Goal: Transaction & Acquisition: Purchase product/service

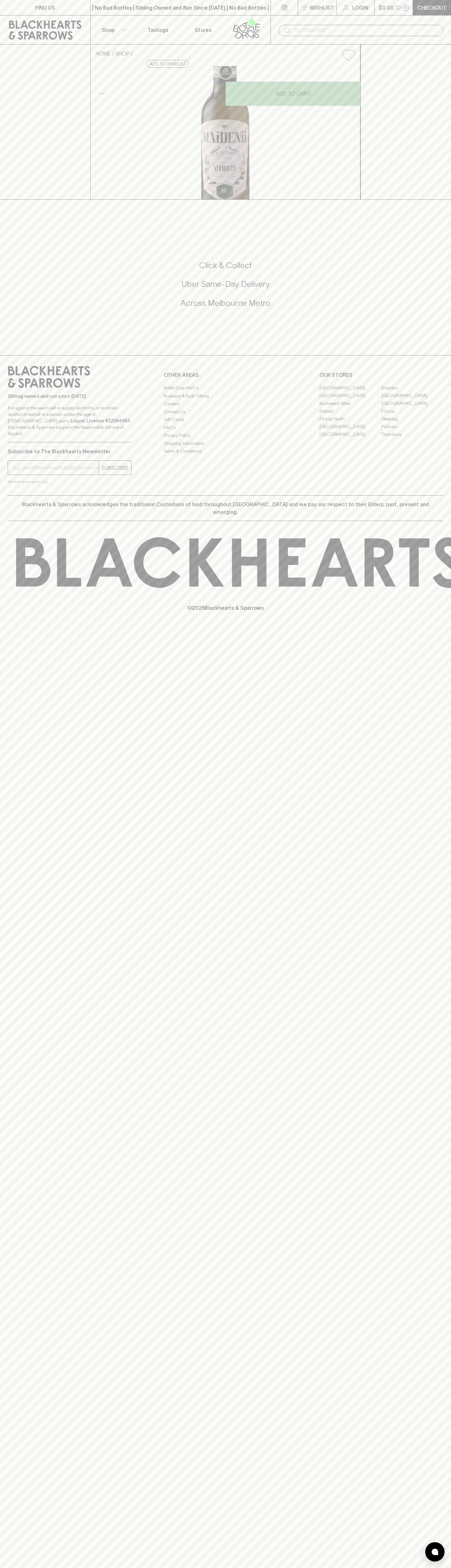
click at [284, 30] on icon at bounding box center [288, 30] width 8 height 8
click at [429, 967] on div "FIND US | No Bad Bottles | Sibling Owned and Run Since 2006 | No Bad Bottles | …" at bounding box center [225, 784] width 451 height 1568
click at [261, 1568] on html "FIND US | No Bad Bottles | Sibling Owned and Run Since 2006 | No Bad Bottles | …" at bounding box center [225, 784] width 451 height 1568
click at [13, 982] on div "FIND US | No Bad Bottles | Sibling Owned and Run Since 2006 | No Bad Bottles | …" at bounding box center [225, 784] width 451 height 1568
